Goal: Find specific fact: Find specific fact

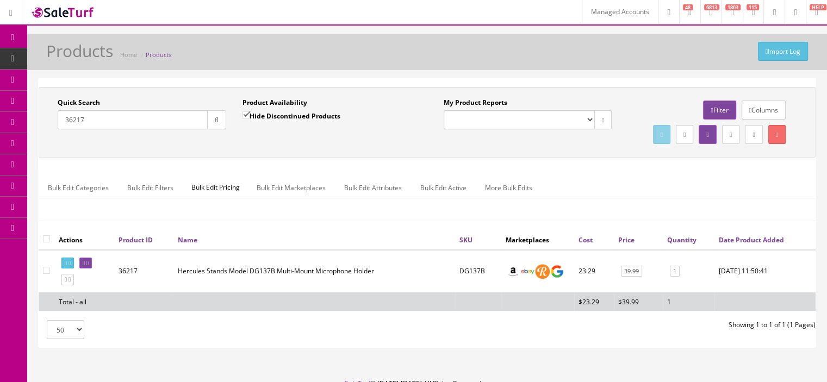
click at [595, 24] on header "Managed Accounts Research Trends Trending on Ebay Google Trends Amazon Insights…" at bounding box center [413, 13] width 827 height 26
click at [590, 18] on link "Managed Accounts" at bounding box center [620, 12] width 76 height 24
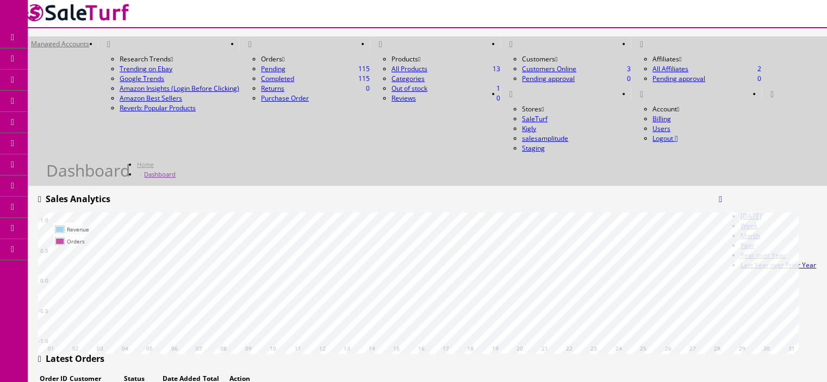
click at [98, 38] on link "Managed Accounts" at bounding box center [60, 44] width 76 height 13
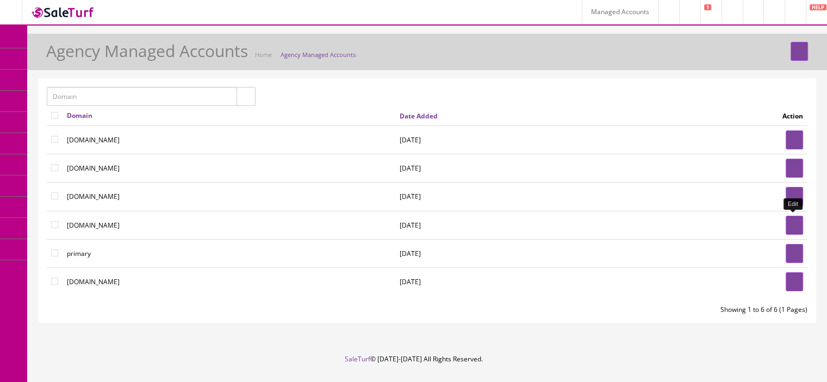
click at [787, 225] on link at bounding box center [794, 225] width 17 height 19
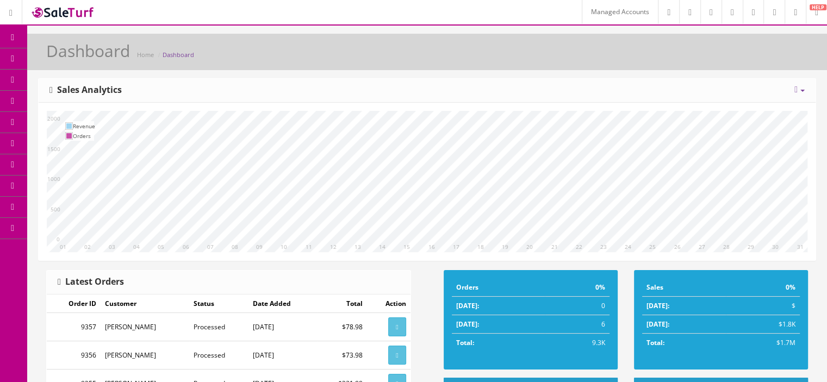
click at [72, 56] on span "Products" at bounding box center [78, 58] width 27 height 9
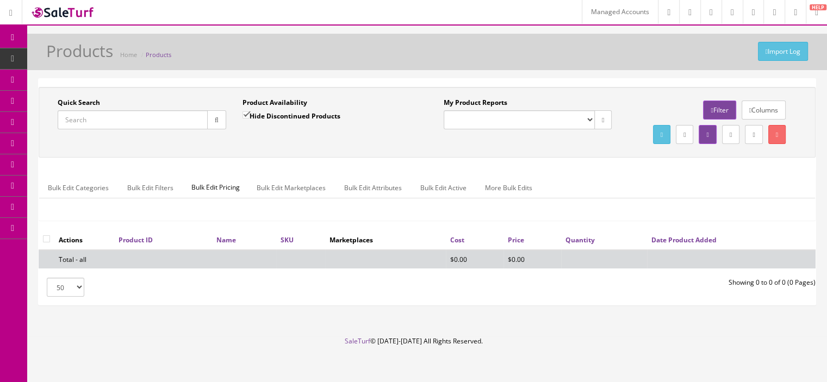
click at [166, 120] on input "Quick Search" at bounding box center [133, 119] width 150 height 19
paste input "PDA140F-MS-12sf"
type input "PDA140F-MS-12sf"
click at [217, 117] on icon "button" at bounding box center [217, 120] width 4 height 7
click at [244, 115] on input "Hide Discontinued Products" at bounding box center [246, 114] width 7 height 7
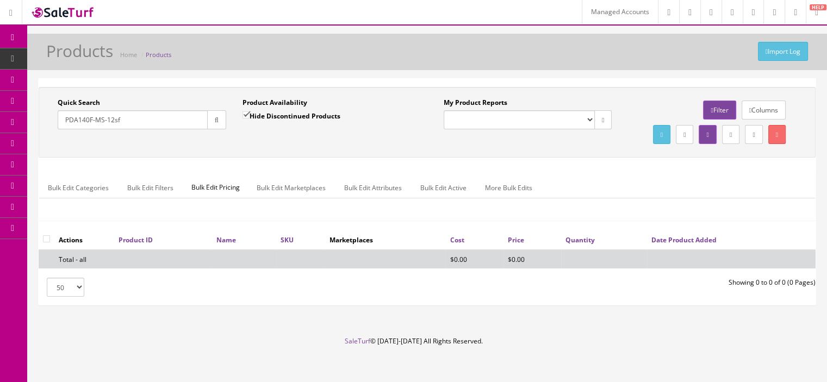
checkbox input "false"
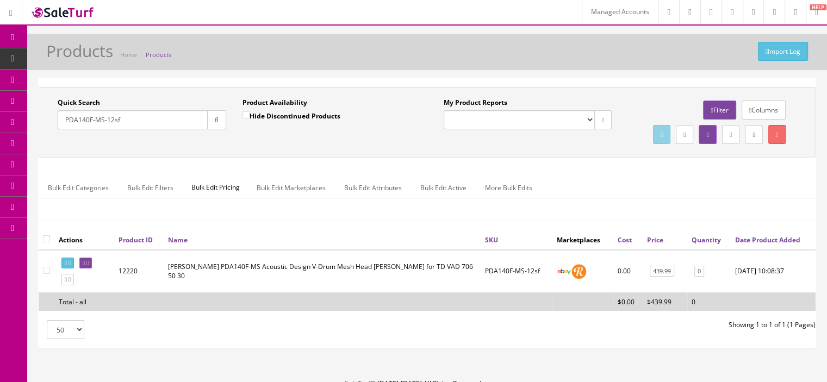
click at [131, 293] on td "12220" at bounding box center [138, 271] width 49 height 43
copy td "12220"
click at [183, 128] on input "PDA140F-MS-12sf" at bounding box center [133, 119] width 150 height 19
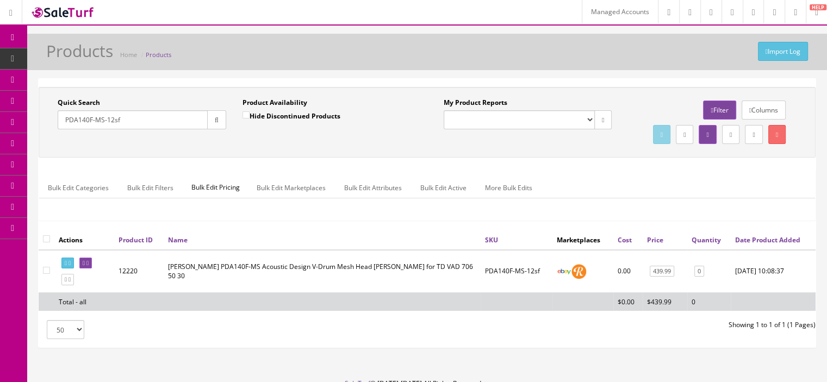
click at [183, 128] on input "PDA140F-MS-12sf" at bounding box center [133, 119] width 150 height 19
paste input "pd140ds-77"
click at [215, 121] on icon "button" at bounding box center [217, 120] width 4 height 7
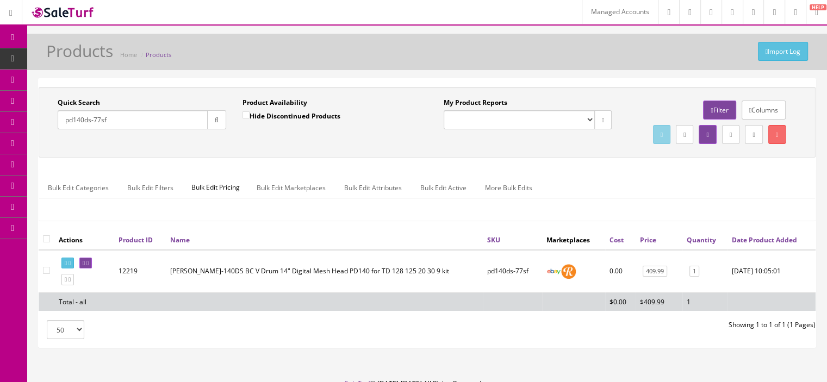
click at [129, 293] on td "12219" at bounding box center [140, 271] width 52 height 43
copy td "12219"
click at [150, 122] on input "pd140ds-77sf" at bounding box center [133, 119] width 150 height 19
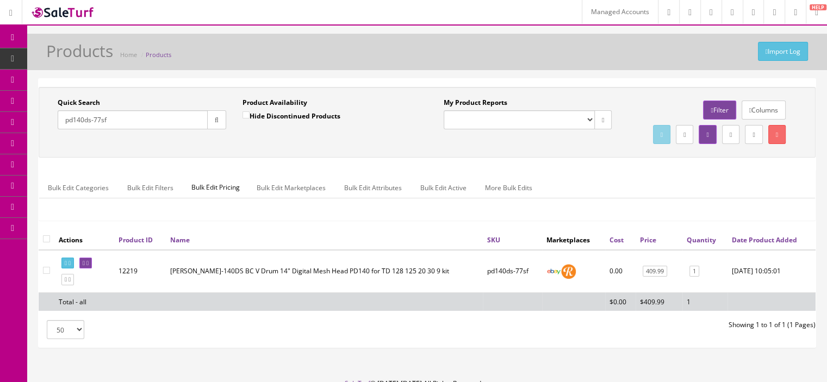
click at [150, 122] on input "pd140ds-77sf" at bounding box center [133, 119] width 150 height 19
paste input "08x2-1"
click at [210, 122] on button "button" at bounding box center [216, 119] width 19 height 19
click at [134, 293] on td "12218" at bounding box center [139, 271] width 51 height 43
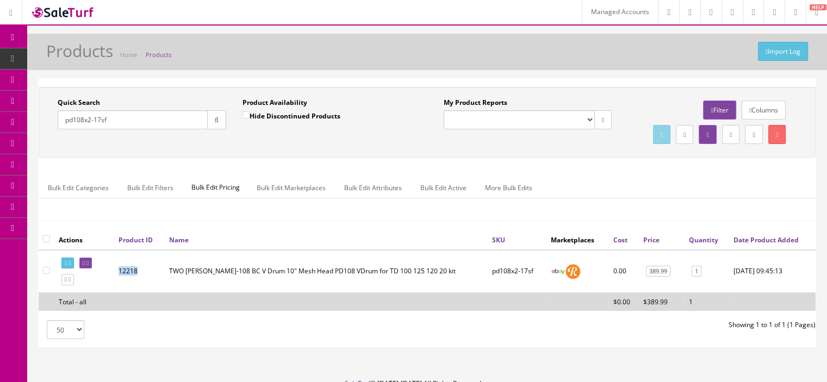
copy td "12218"
click at [166, 130] on div "Quick Search pd108x2-17sf Date From" at bounding box center [141, 118] width 185 height 40
click at [175, 126] on input "pd108x2-17sf" at bounding box center [133, 119] width 150 height 19
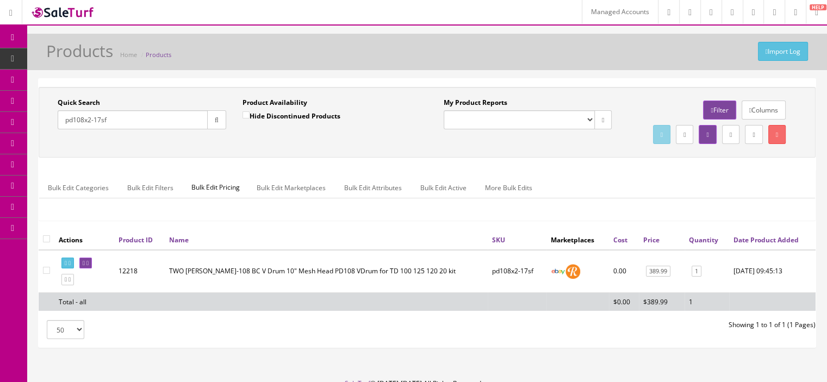
click at [175, 126] on input "pd108x2-17sf" at bounding box center [133, 119] width 150 height 19
paste input "td30-135"
click at [215, 122] on icon "button" at bounding box center [217, 120] width 4 height 7
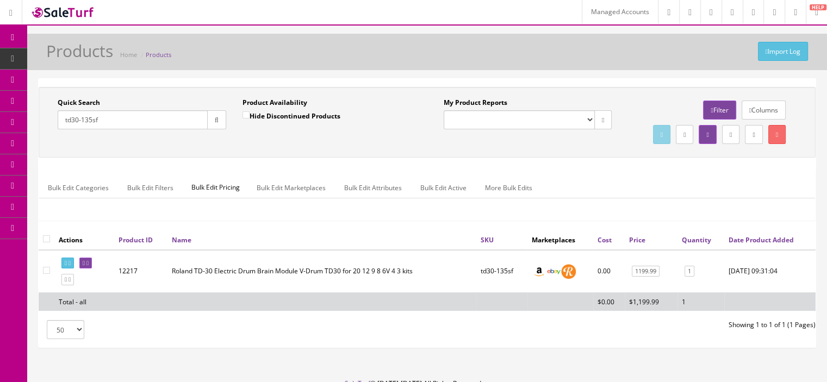
click at [136, 291] on td "12217" at bounding box center [140, 271] width 53 height 43
click at [132, 292] on td "12217" at bounding box center [140, 271] width 53 height 43
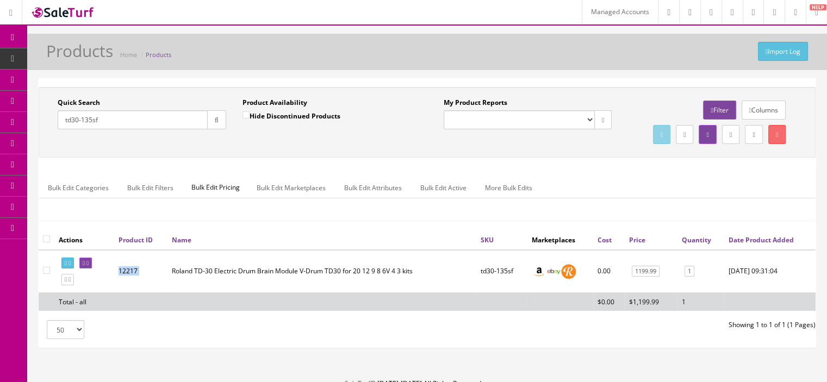
copy td "12217"
click at [148, 123] on input "td30-135sf" at bounding box center [133, 119] width 150 height 19
paste input "50-46"
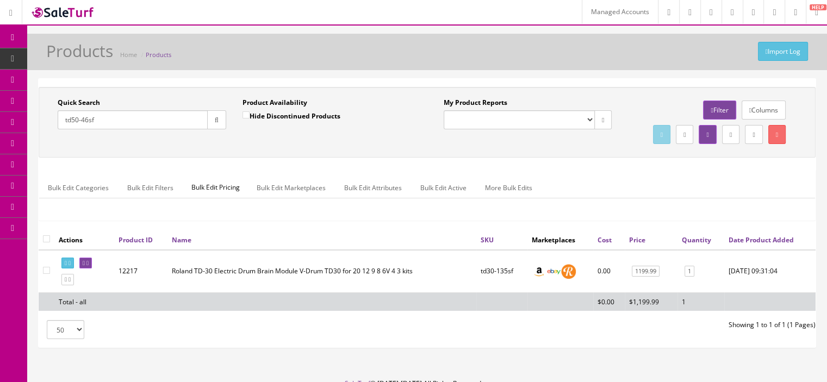
type input "td50-46sf"
click at [215, 117] on icon "button" at bounding box center [217, 120] width 4 height 7
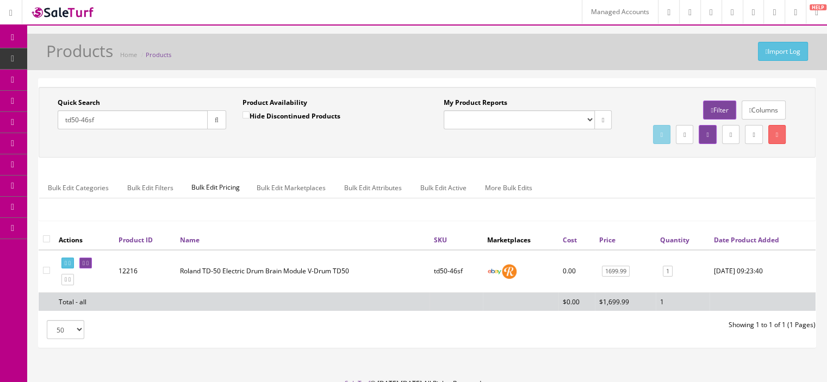
click at [131, 293] on td "12216" at bounding box center [144, 271] width 61 height 43
copy td "12216"
